Goal: Information Seeking & Learning: Find specific page/section

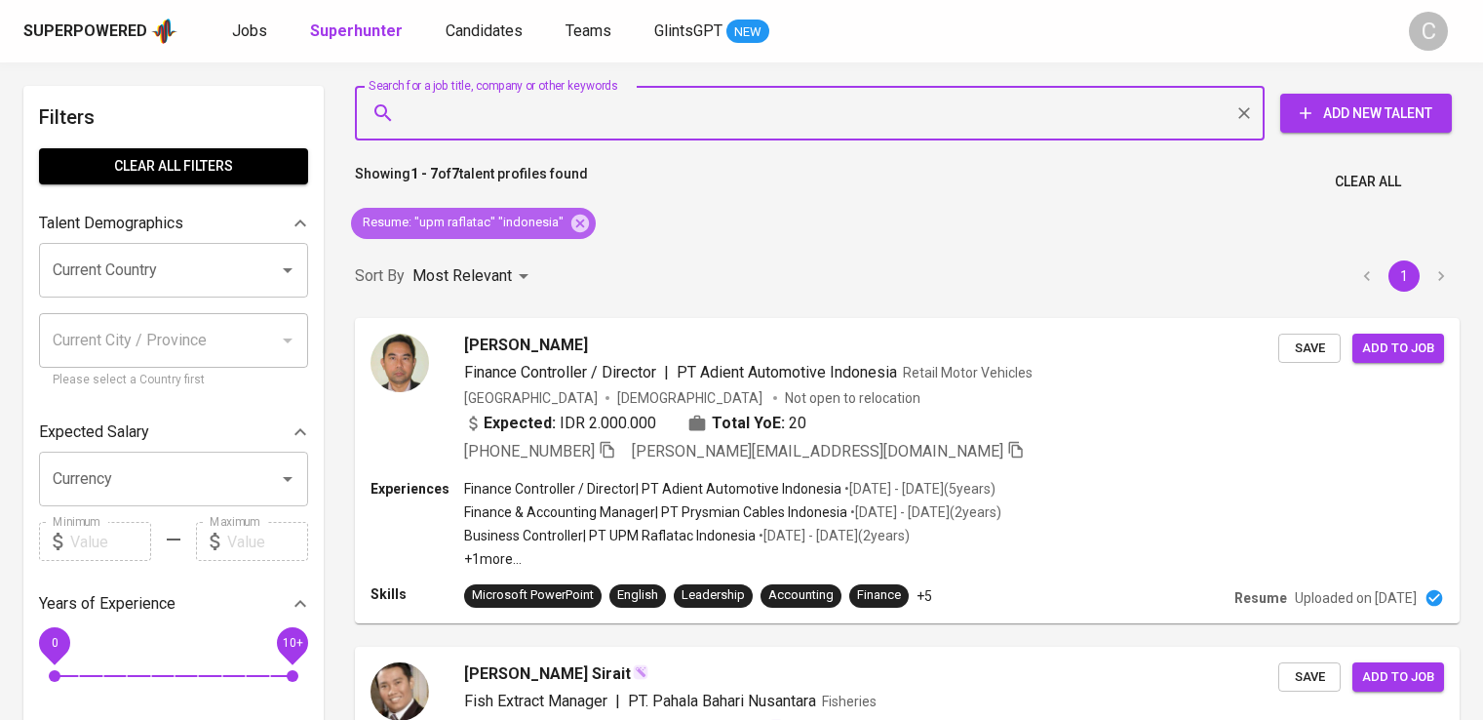
click at [569, 231] on icon at bounding box center [579, 223] width 21 height 21
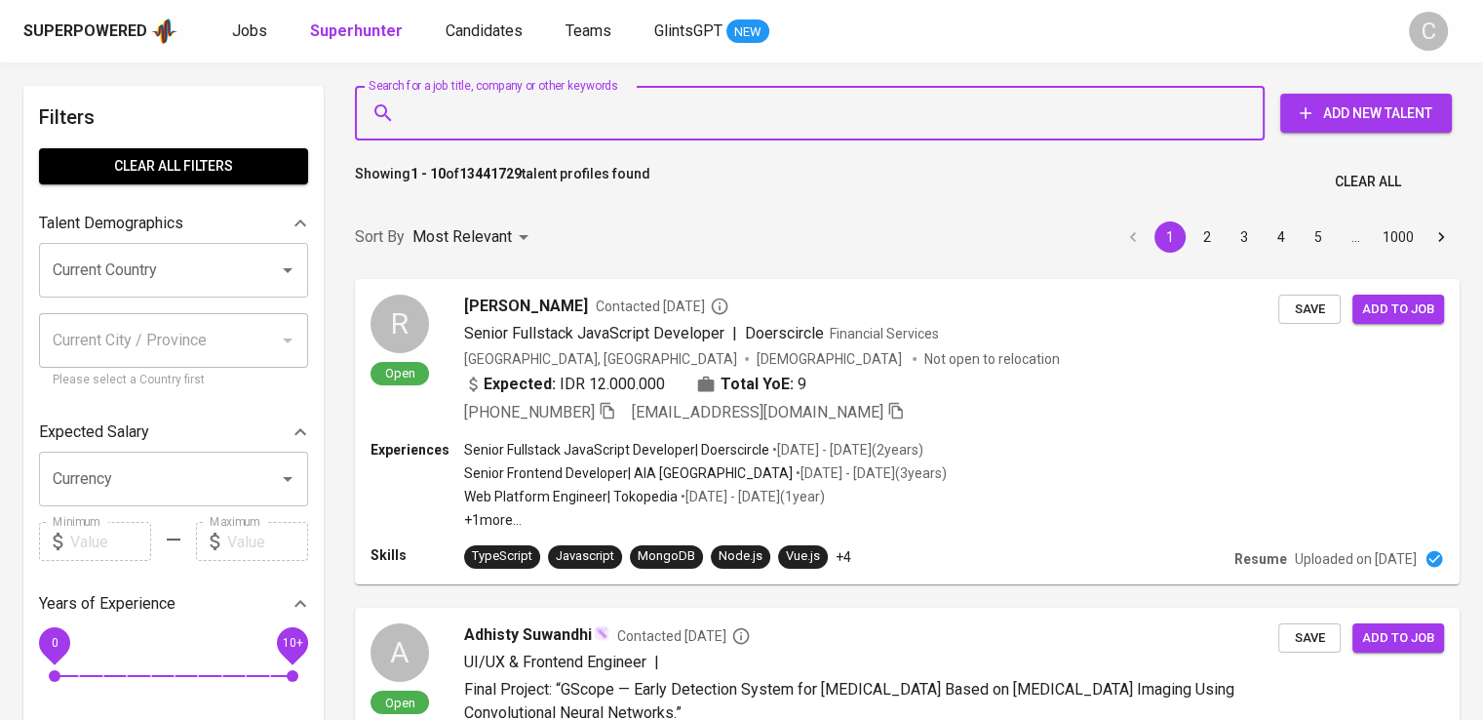
click at [550, 114] on input "Search for a job title, company or other keywords" at bounding box center [815, 113] width 824 height 37
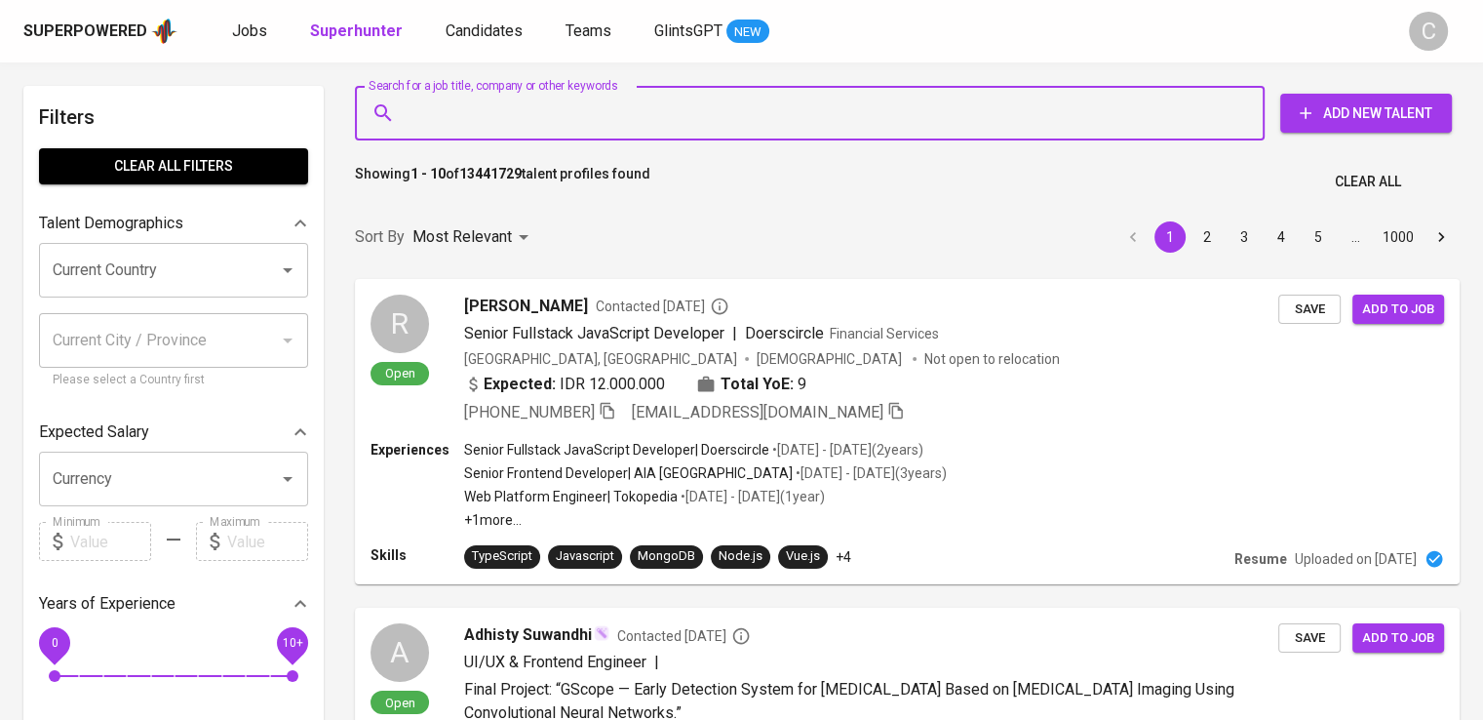
click at [550, 114] on input "Search for a job title, company or other keywords" at bounding box center [815, 113] width 824 height 37
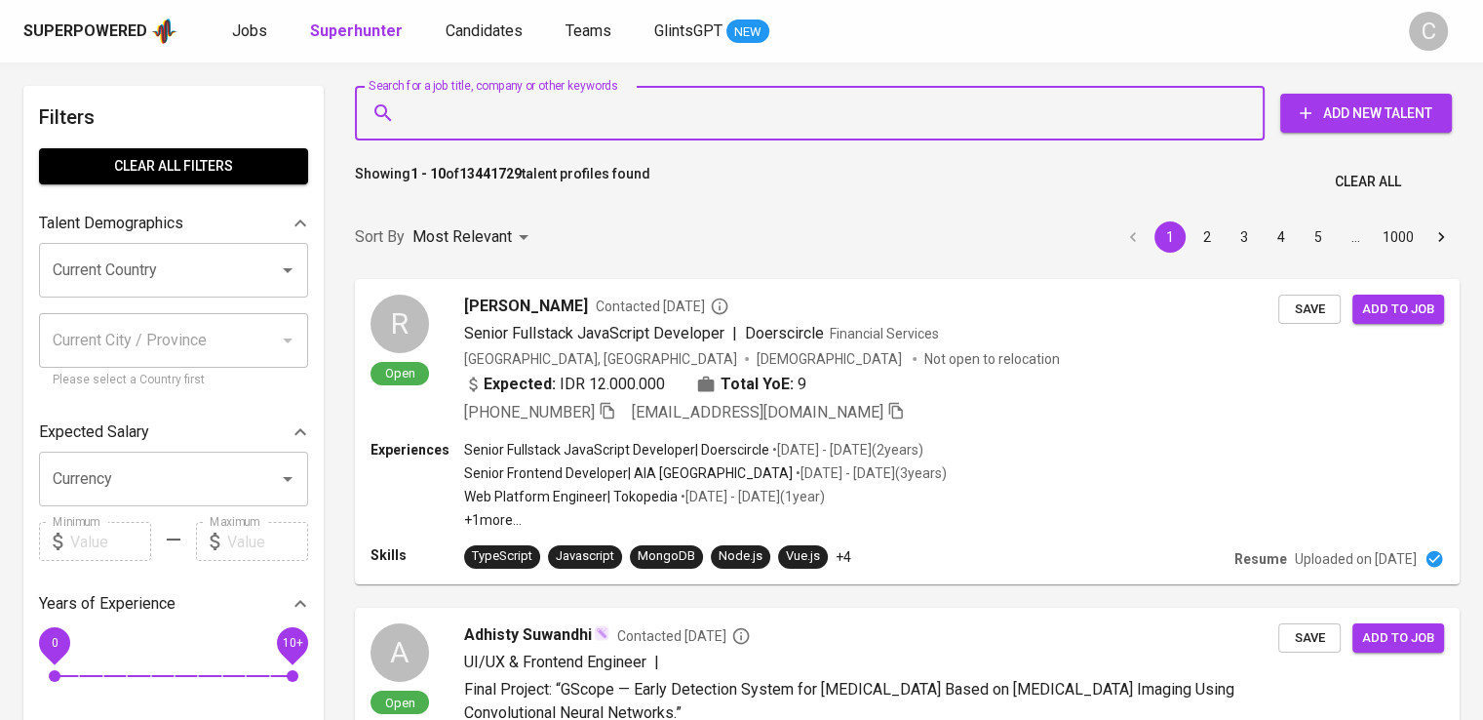
click at [550, 114] on input "Search for a job title, company or other keywords" at bounding box center [815, 113] width 824 height 37
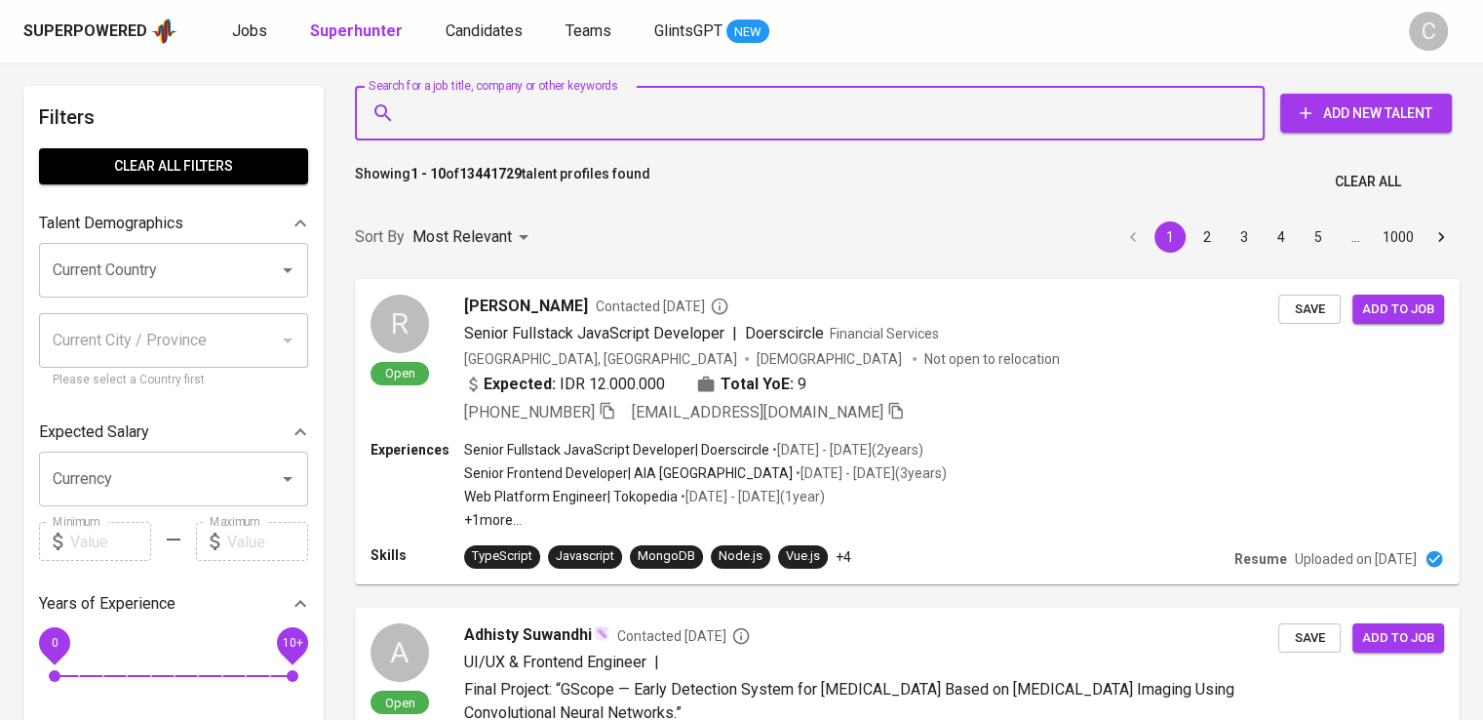
click at [550, 114] on input "Search for a job title, company or other keywords" at bounding box center [815, 113] width 824 height 37
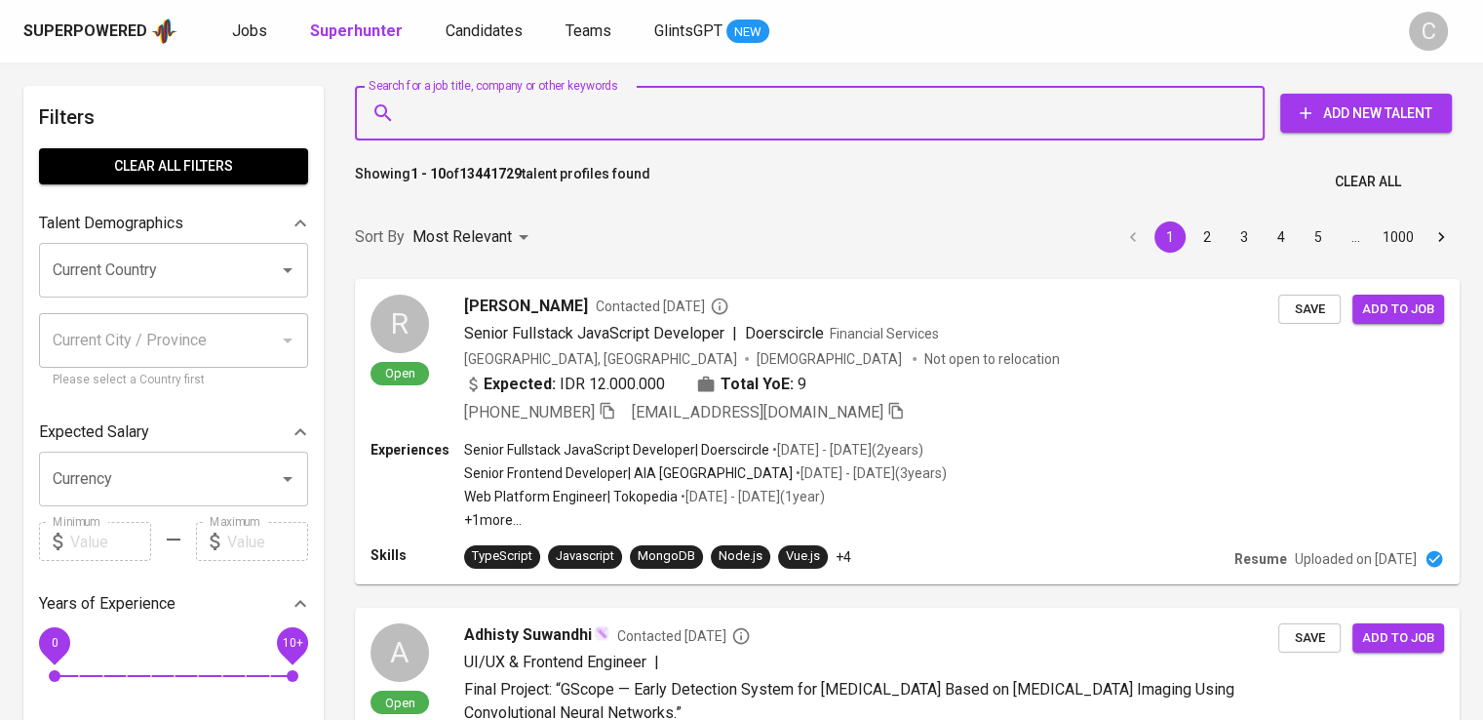
click at [550, 114] on input "Search for a job title, company or other keywords" at bounding box center [815, 113] width 824 height 37
paste input "Mersifarma Tirmaku Mercusana"
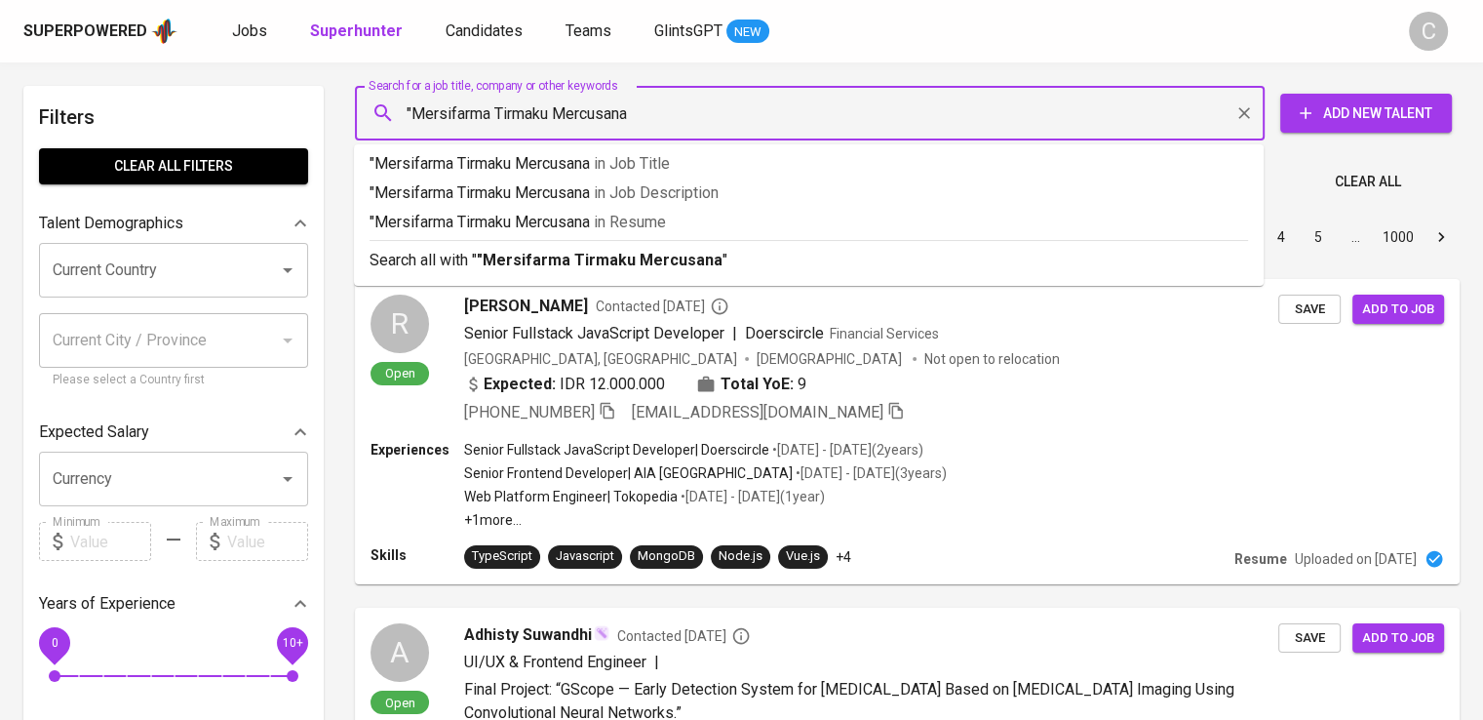
type input ""Mersifarma Tirmaku Mercusana""
click at [613, 221] on span "in [GEOGRAPHIC_DATA]" at bounding box center [634, 222] width 72 height 19
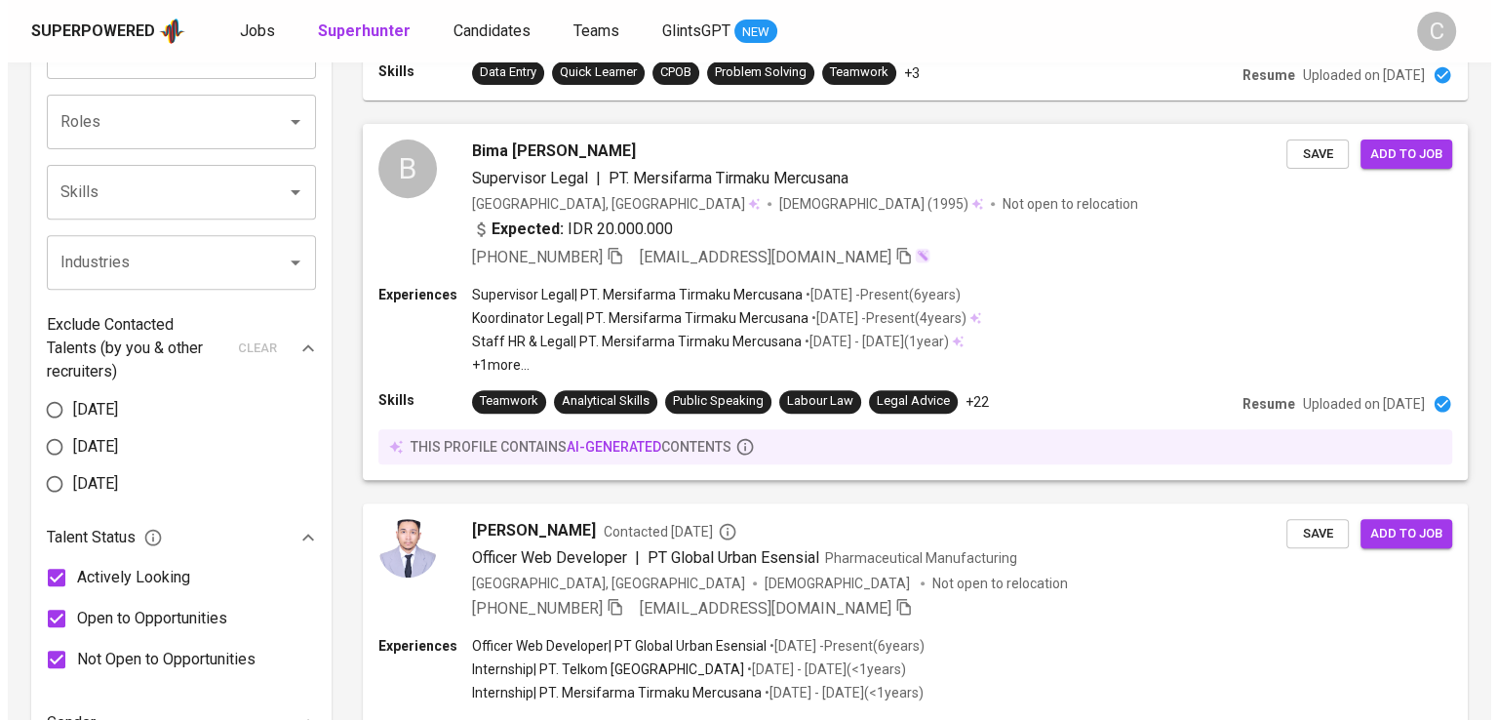
scroll to position [729, 0]
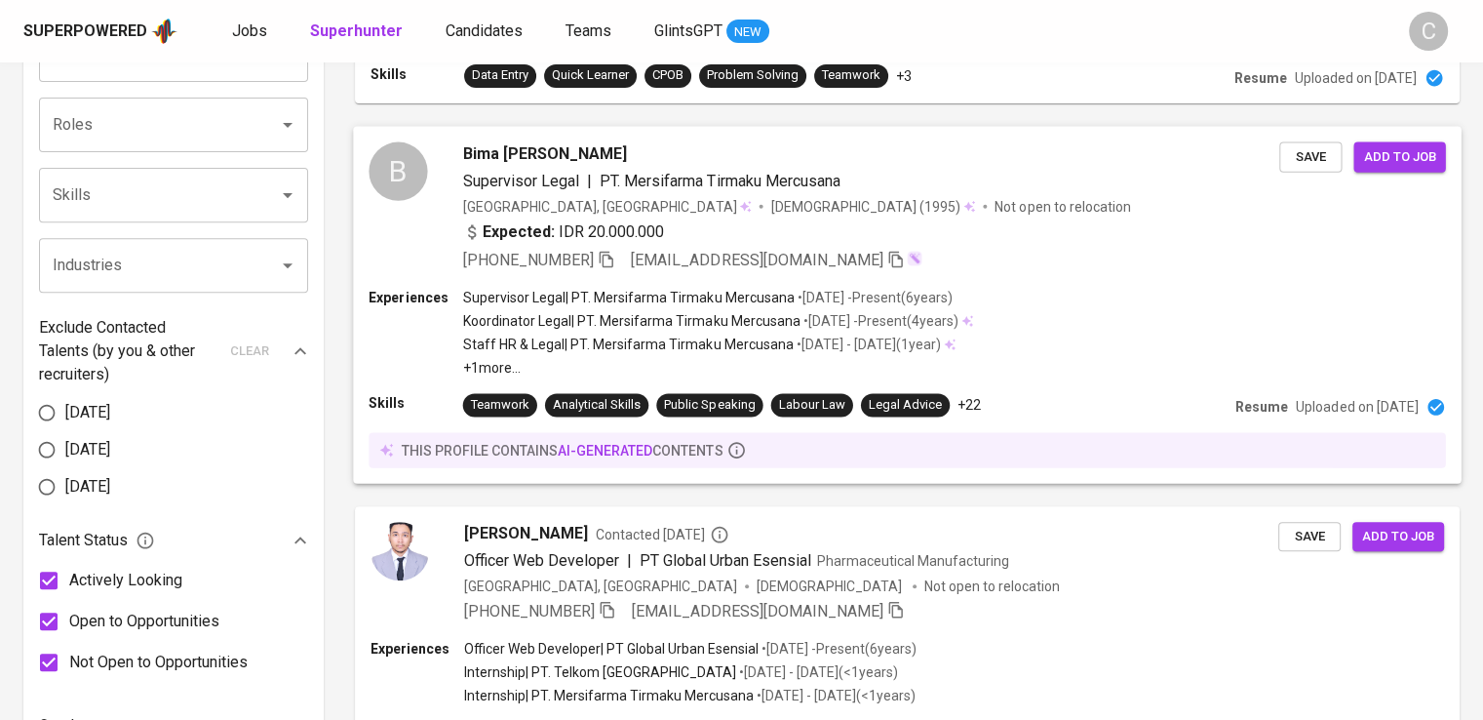
click at [1010, 304] on div "Experiences Supervisor Legal | PT. Mersifarma Tirmaku Mercusana • [DATE] - Pres…" at bounding box center [907, 333] width 1076 height 90
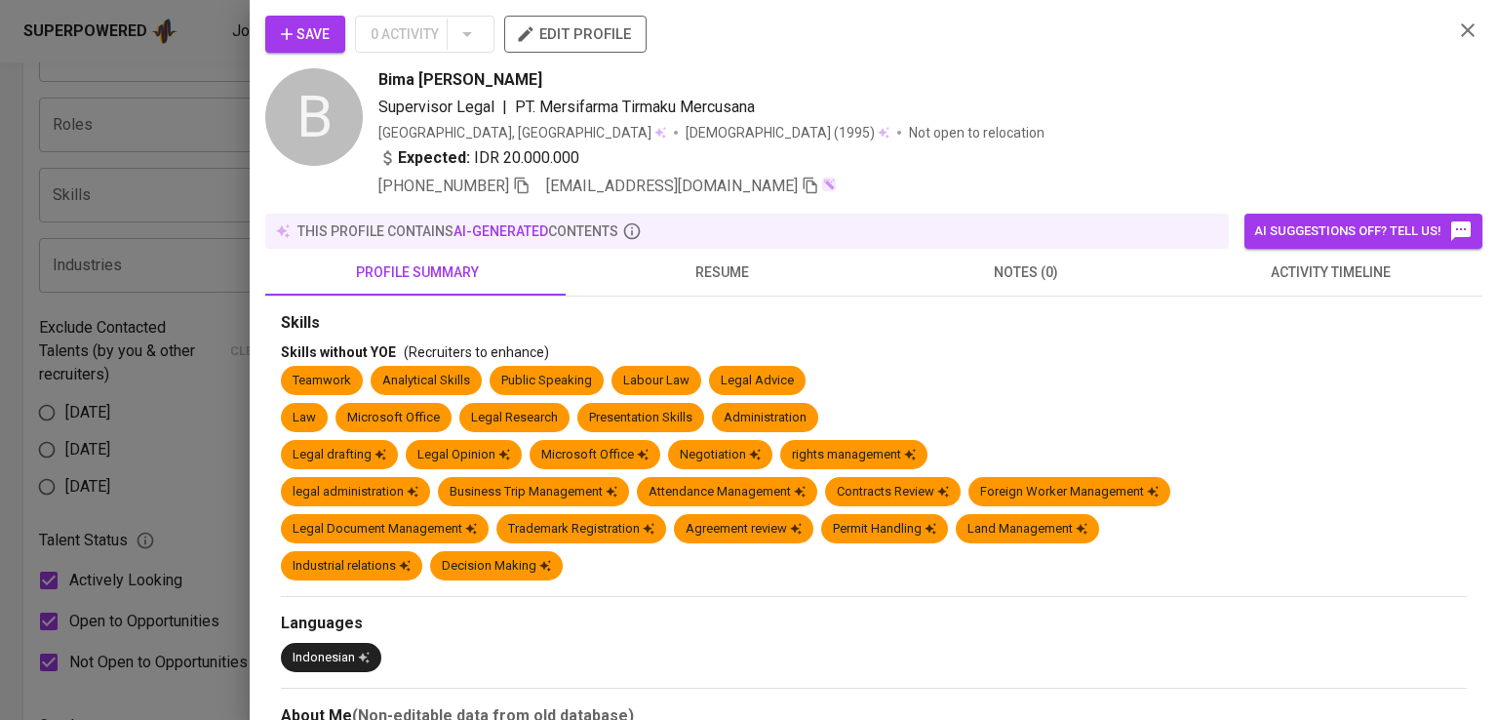
scroll to position [527, 0]
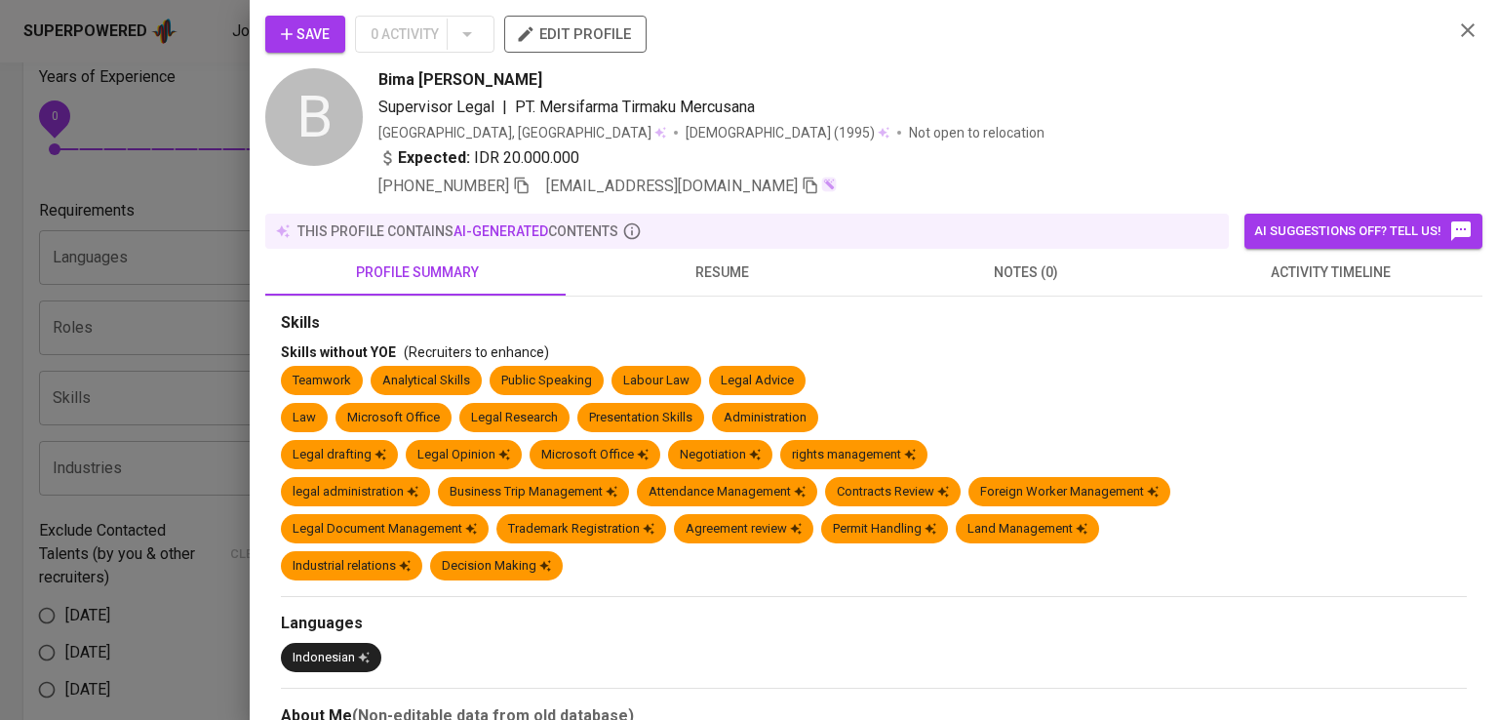
click at [1161, 111] on div "Supervisor Legal | PT. Mersifarma Tirmaku Mercusana" at bounding box center [907, 107] width 1059 height 23
click at [530, 188] on icon "button" at bounding box center [522, 185] width 18 height 18
click at [1072, 59] on div "Save 0 Activity edit profile" at bounding box center [851, 42] width 1172 height 53
